Goal: Task Accomplishment & Management: Manage account settings

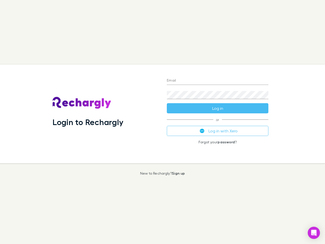
click at [163, 122] on div "Login to Rechargly" at bounding box center [106, 114] width 114 height 99
click at [218, 81] on input "Email" at bounding box center [218, 81] width 102 height 8
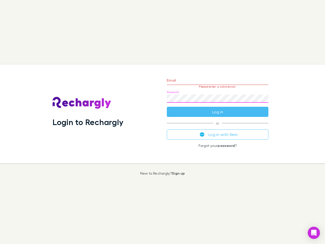
click at [218, 108] on form "Email Please enter a valid email. Password Log in" at bounding box center [218, 95] width 102 height 44
click at [218, 131] on div "Email Please enter a valid email. Password Log in or Log in with Xero Forgot yo…" at bounding box center [218, 114] width 110 height 99
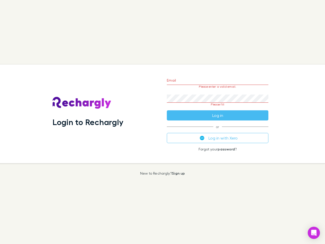
click at [314, 233] on icon "Open Intercom Messenger" at bounding box center [314, 233] width 5 height 6
